Goal: Check status: Check status

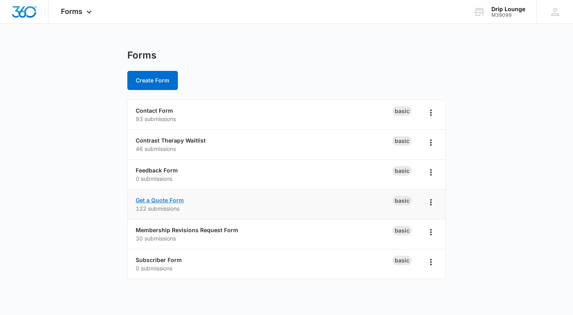
click at [163, 200] on link "Get a Quote Form" at bounding box center [160, 199] width 48 height 7
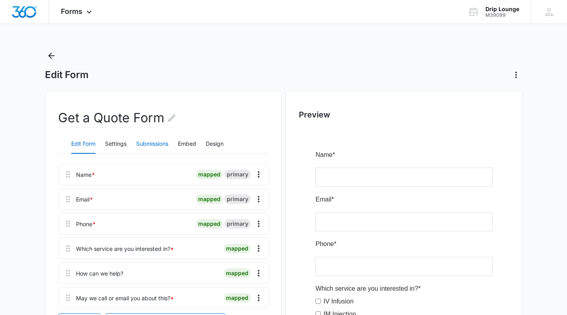
click at [157, 144] on button "Submissions" at bounding box center [152, 143] width 32 height 19
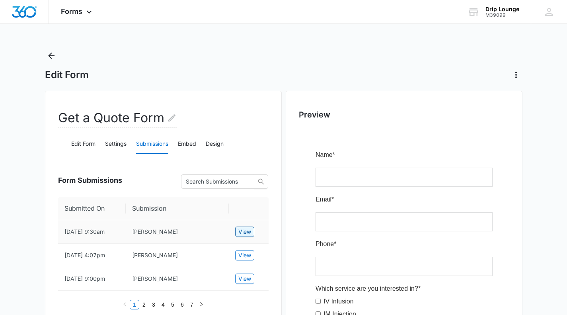
click at [244, 230] on span "View" at bounding box center [244, 231] width 13 height 9
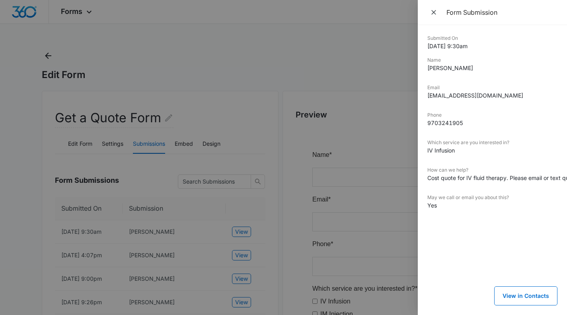
click at [302, 220] on div at bounding box center [283, 157] width 567 height 315
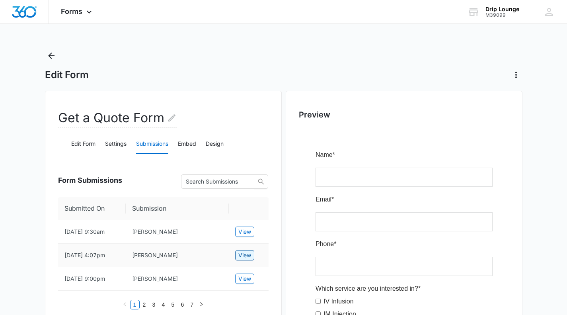
click at [245, 253] on span "View" at bounding box center [244, 255] width 13 height 9
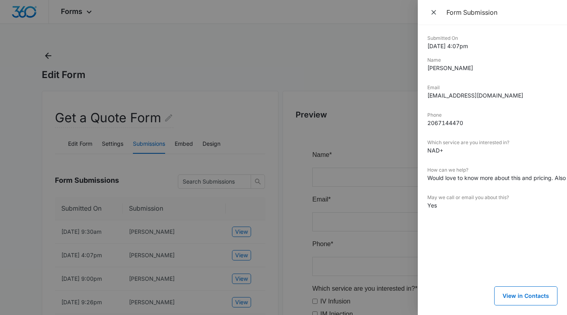
click at [290, 133] on div at bounding box center [283, 157] width 567 height 315
